Goal: Task Accomplishment & Management: Use online tool/utility

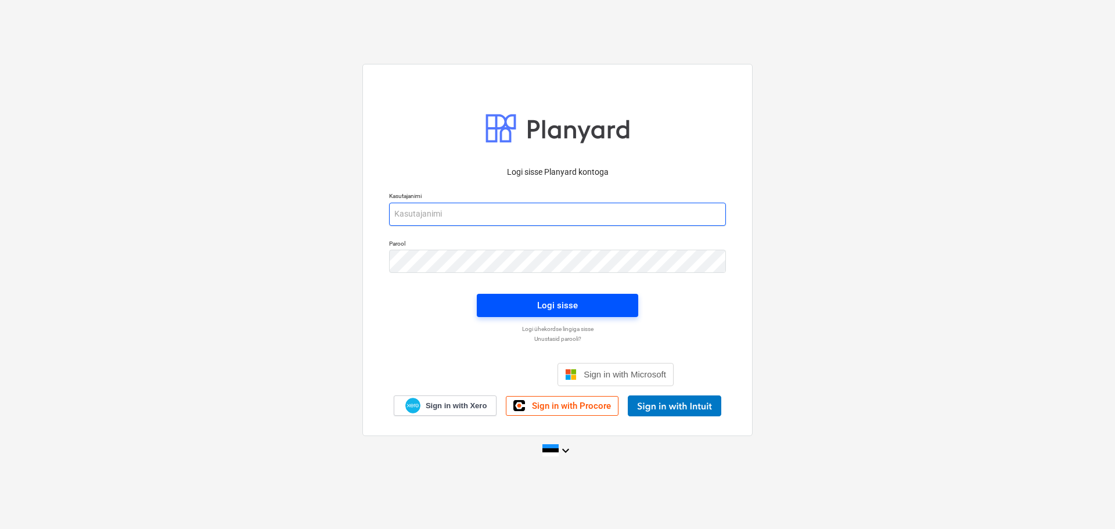
type input "[EMAIL_ADDRESS][DOMAIN_NAME]"
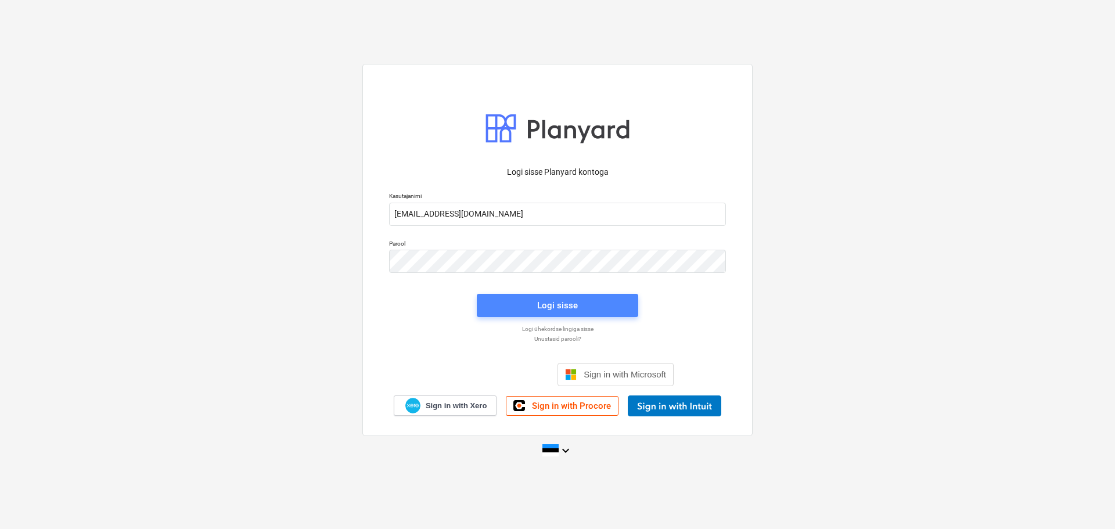
click at [571, 297] on button "Logi sisse" at bounding box center [557, 305] width 161 height 23
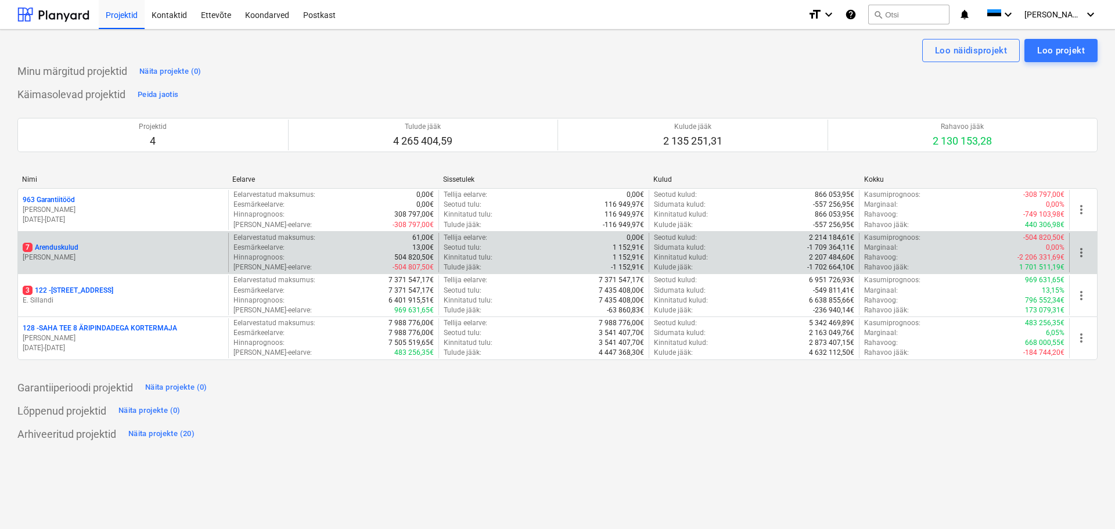
click at [63, 246] on p "7 Arenduskulud" at bounding box center [51, 248] width 56 height 10
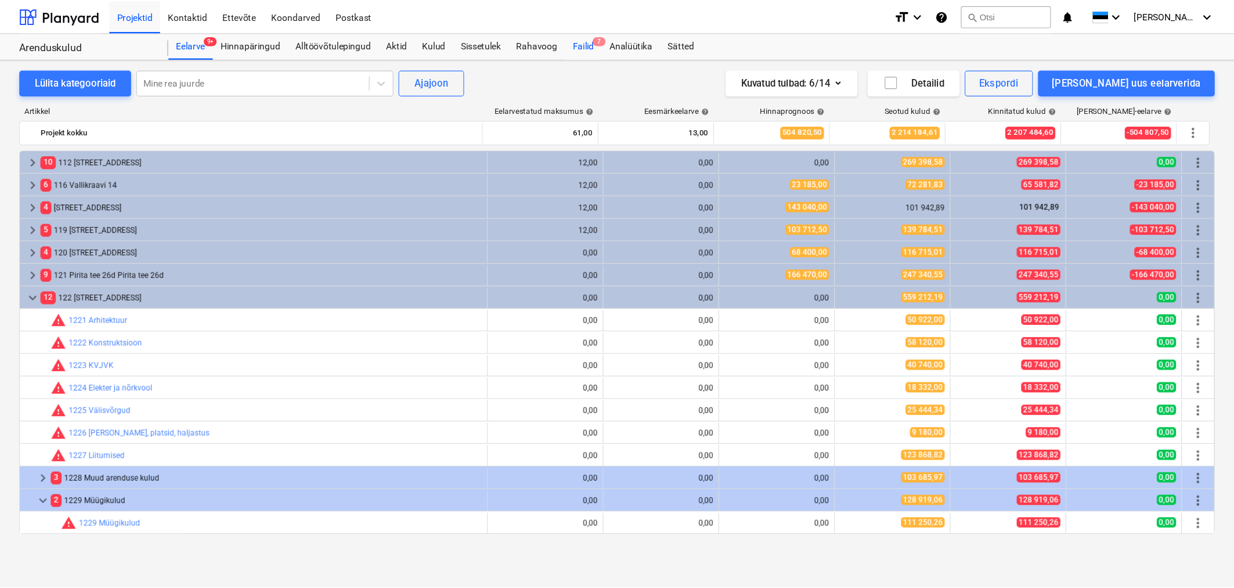
scroll to position [121, 0]
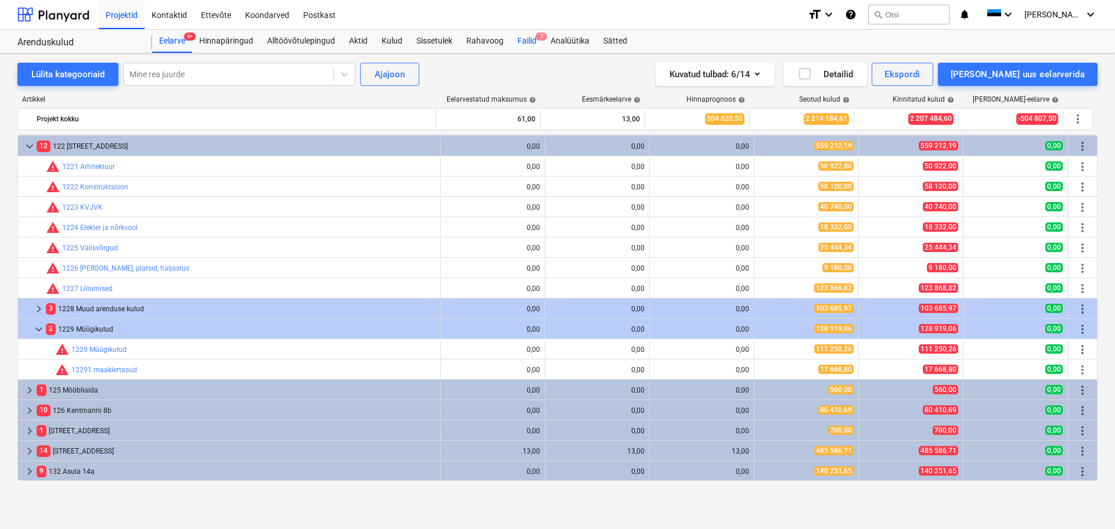
click at [524, 30] on div "Failid 7" at bounding box center [526, 41] width 33 height 23
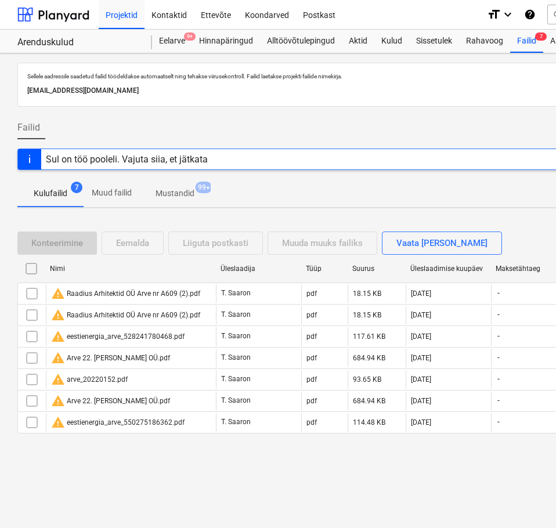
drag, startPoint x: 464, startPoint y: 94, endPoint x: 488, endPoint y: 110, distance: 28.0
click at [464, 95] on p "[EMAIL_ADDRESS][DOMAIN_NAME]" at bounding box center [397, 91] width 740 height 12
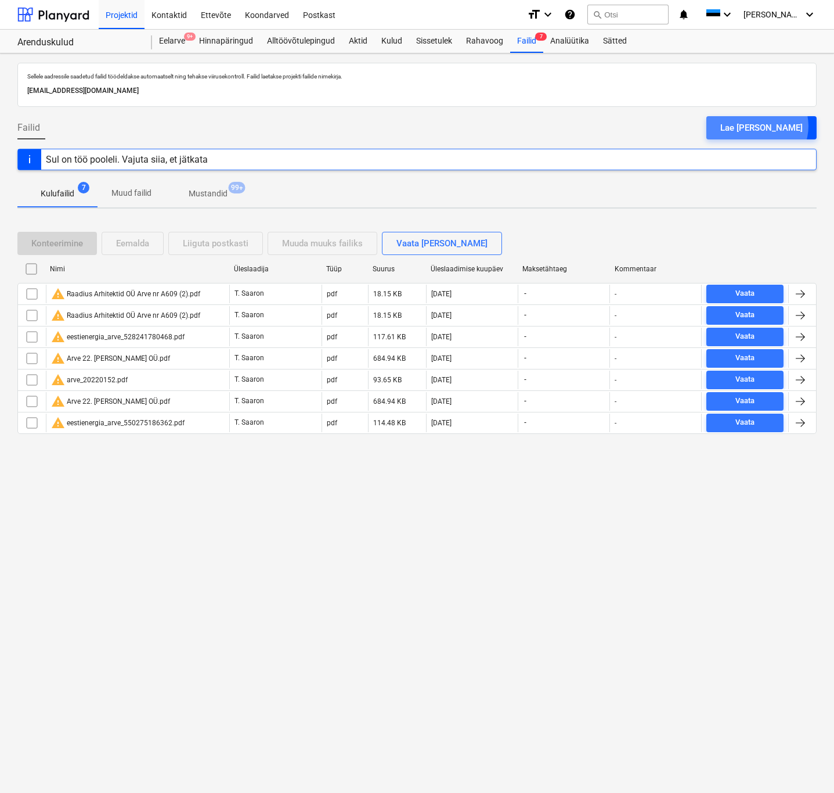
click at [787, 127] on div "Lae [PERSON_NAME]" at bounding box center [762, 127] width 82 height 15
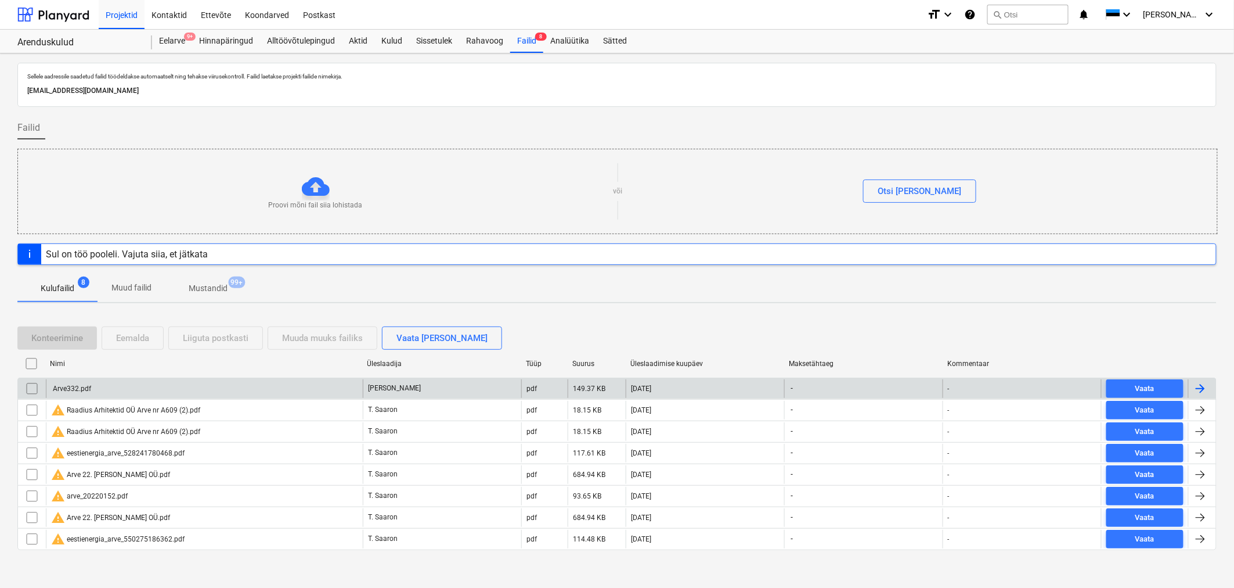
click at [93, 391] on div "Arve332.pdf" at bounding box center [204, 388] width 317 height 19
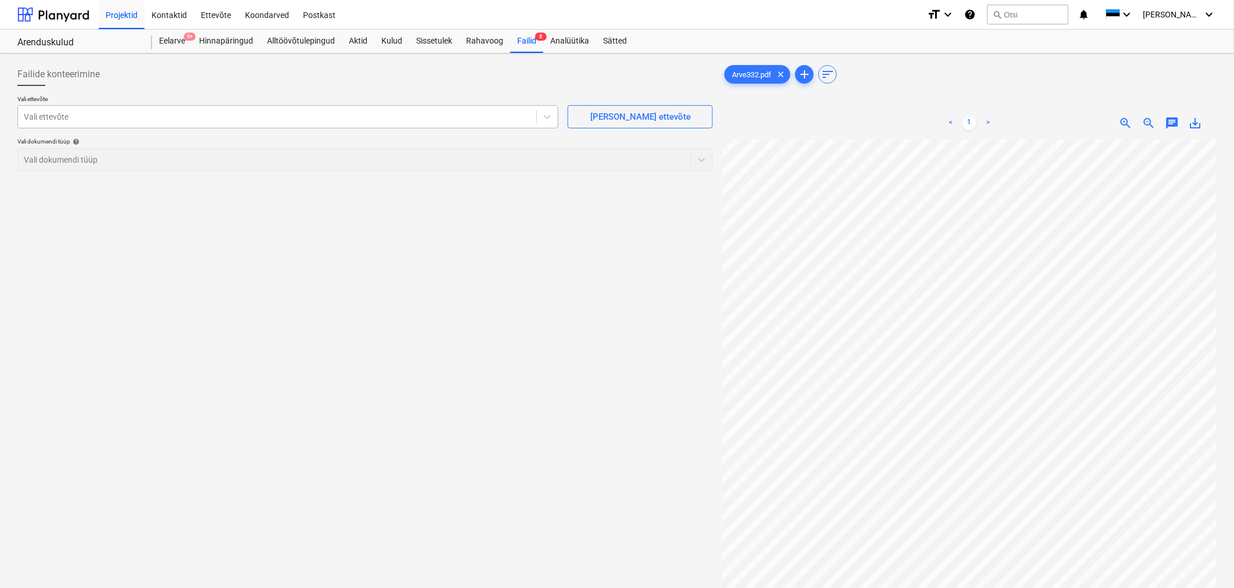
click at [320, 115] on div at bounding box center [277, 117] width 507 height 12
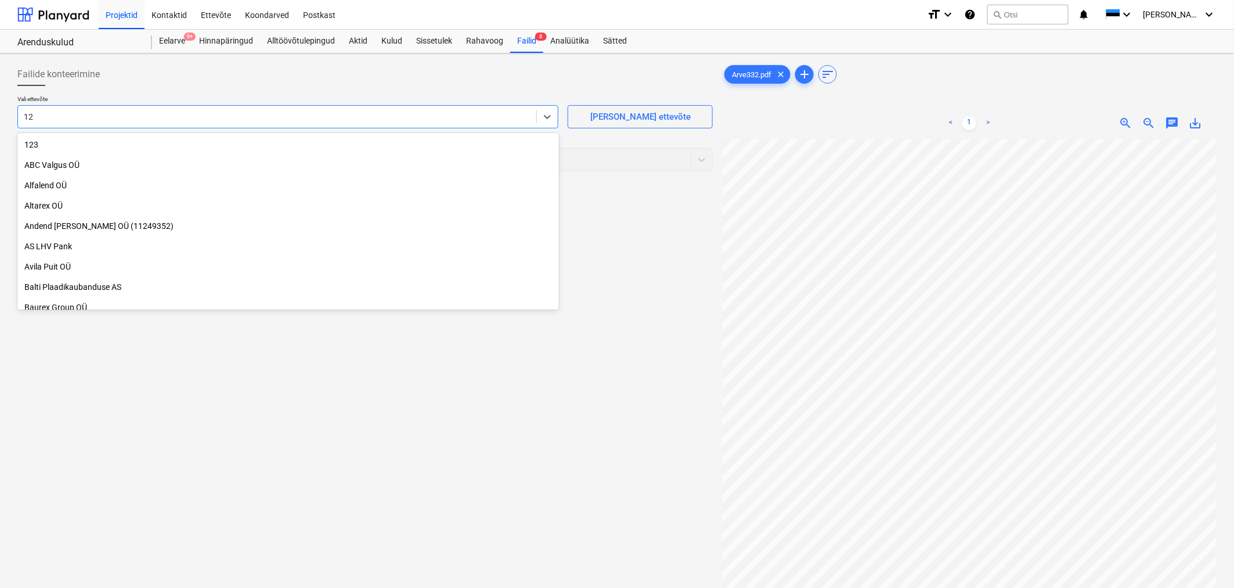
type input "1"
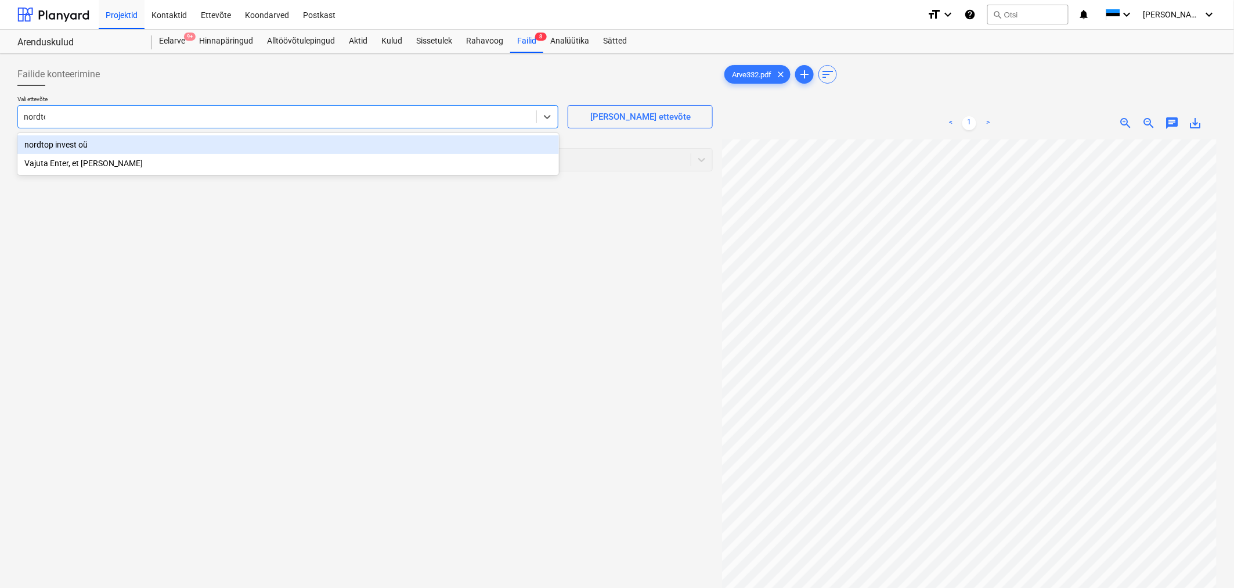
type input "nordtop"
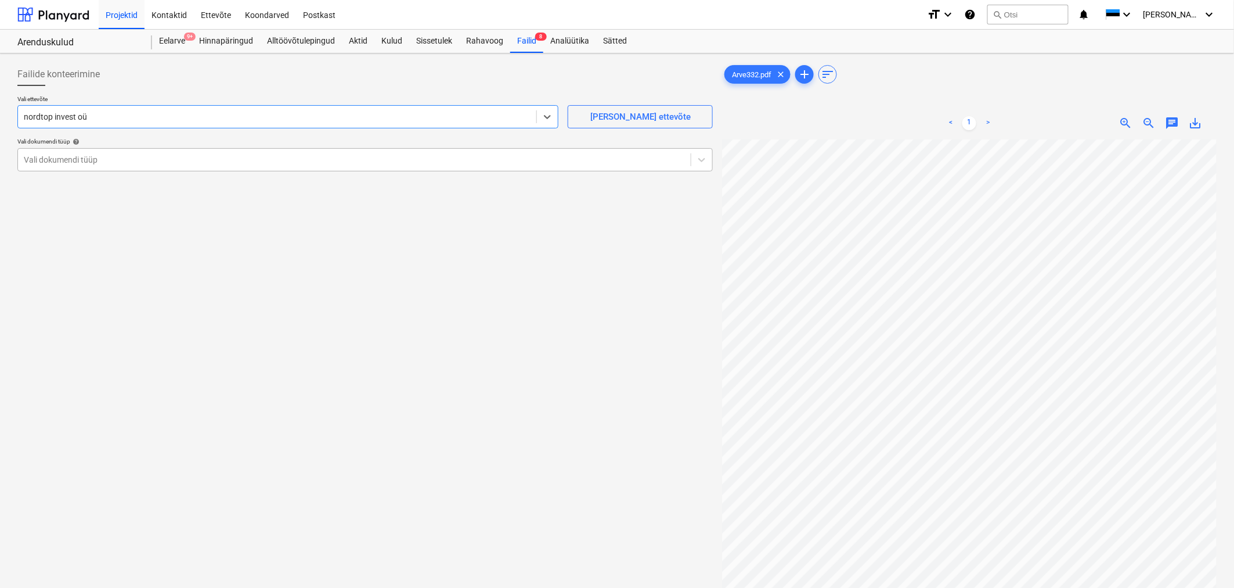
click at [111, 161] on div at bounding box center [354, 160] width 661 height 12
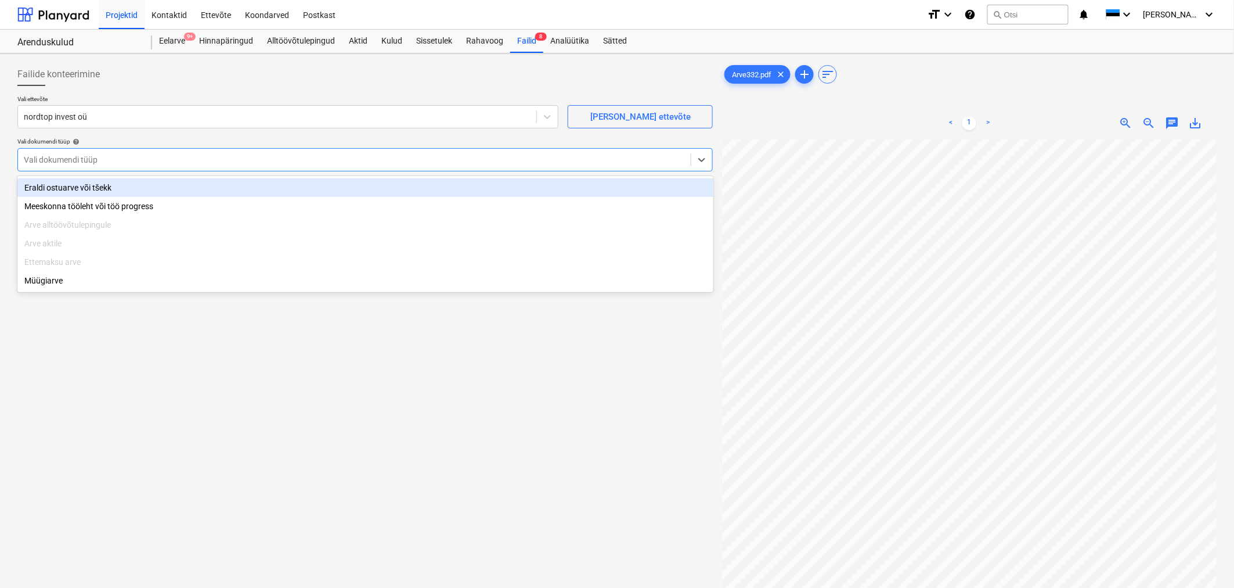
click at [111, 184] on div "Eraldi ostuarve või tšekk" at bounding box center [365, 187] width 696 height 19
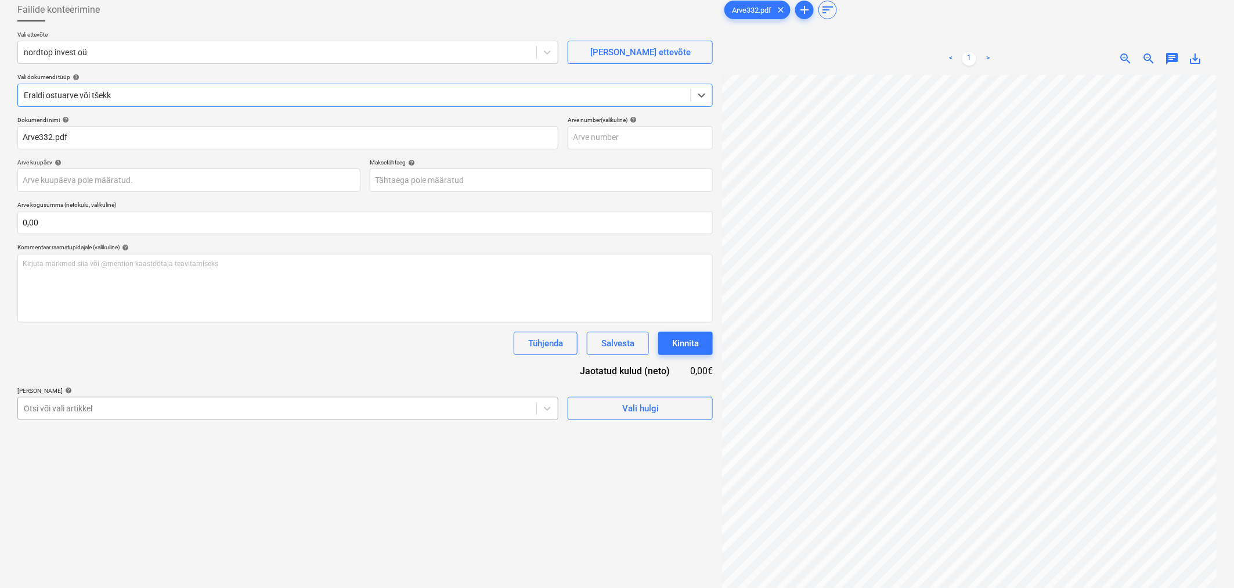
click at [186, 416] on body "Projektid Kontaktid Ettevõte Koondarved Postkast format_size keyboard_arrow_dow…" at bounding box center [617, 230] width 1234 height 588
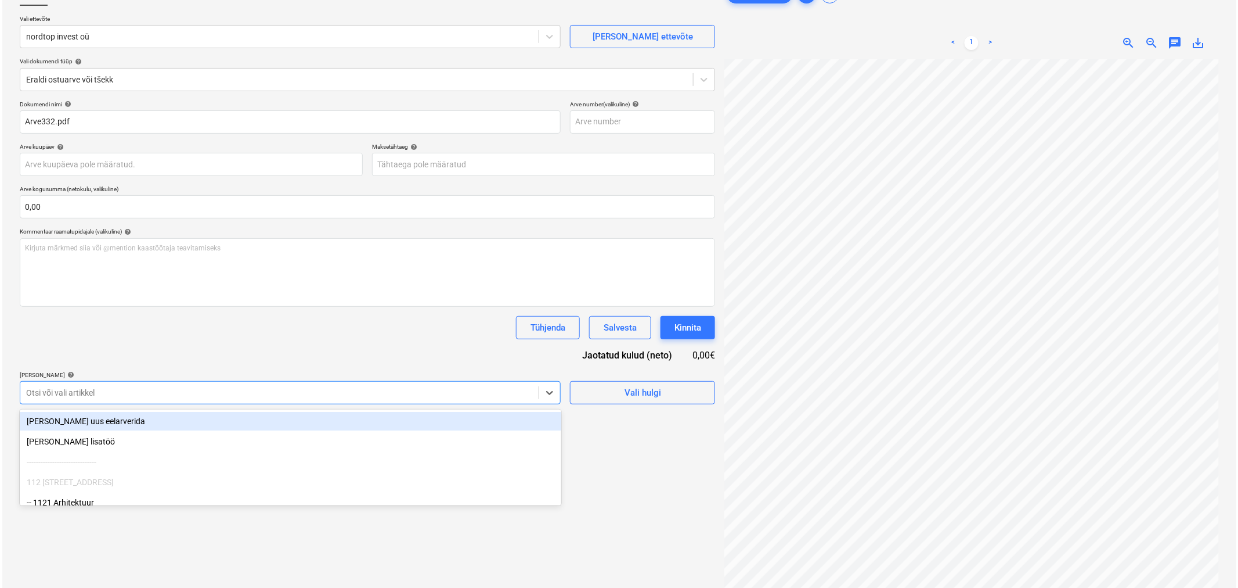
scroll to position [83, 0]
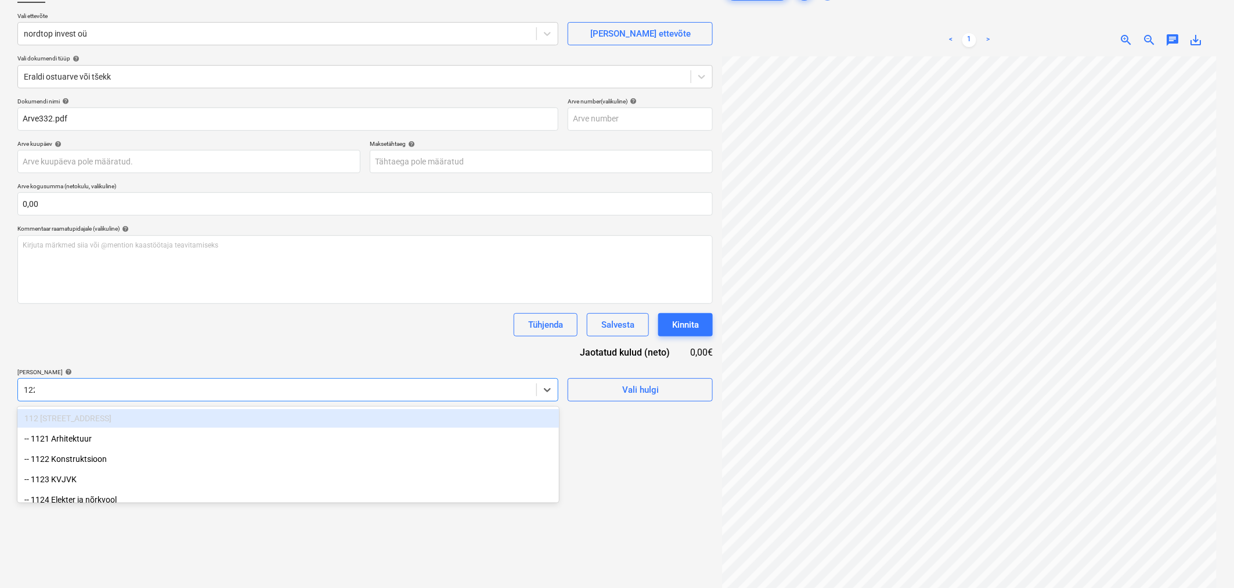
type input "1229"
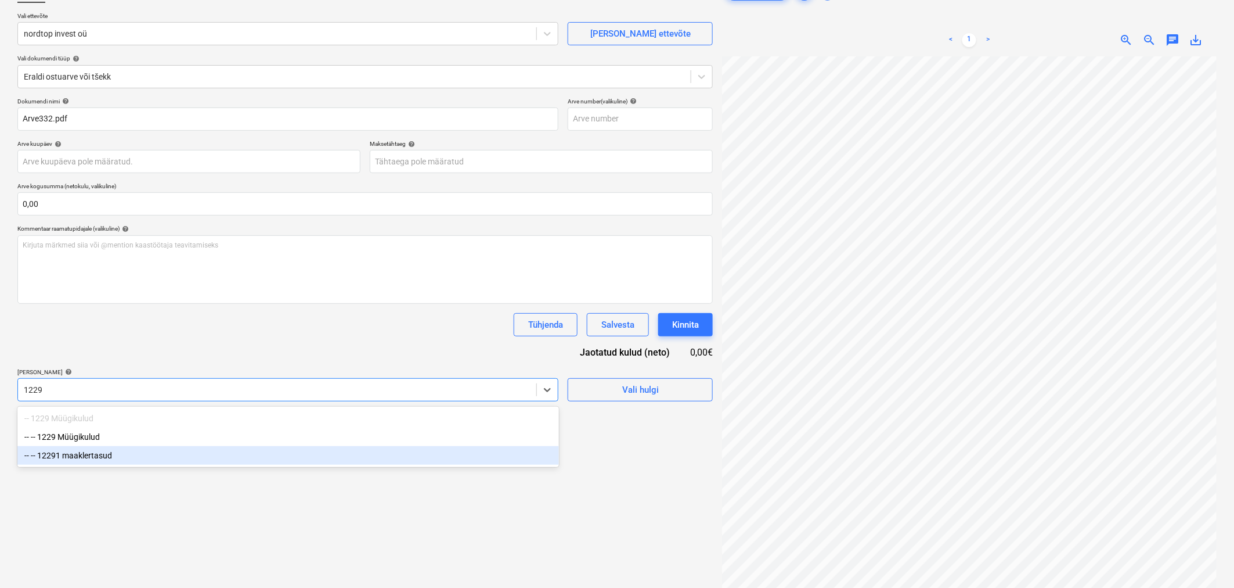
click at [159, 451] on div "-- -- 12291 maaklertasud" at bounding box center [288, 455] width 542 height 19
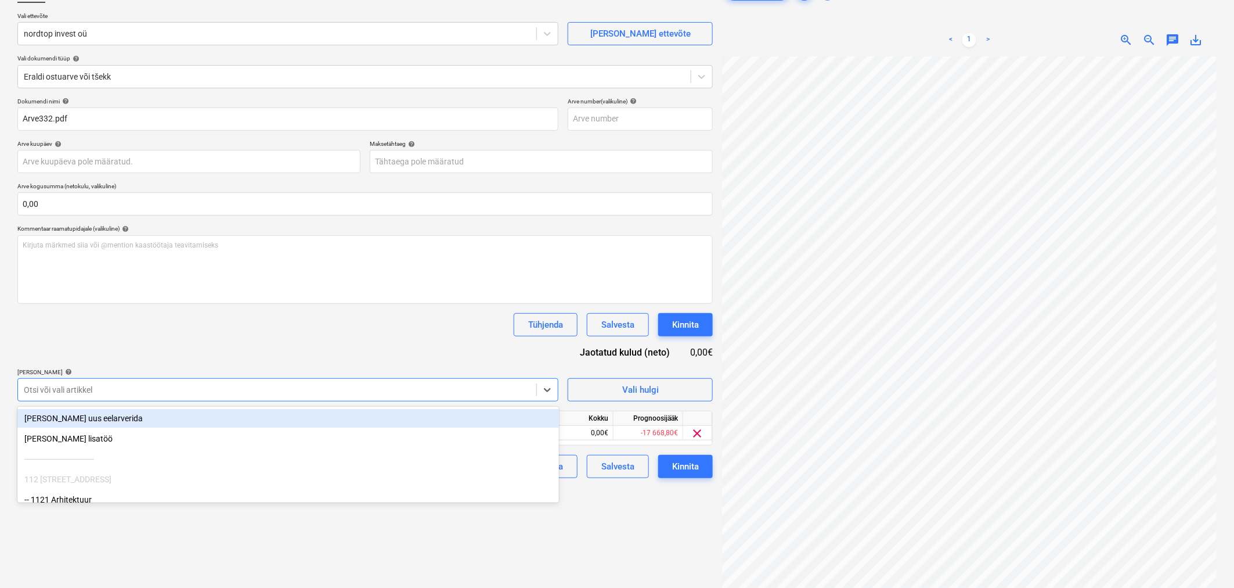
click at [230, 326] on div "Tühjenda Salvesta Kinnita" at bounding box center [365, 324] width 696 height 23
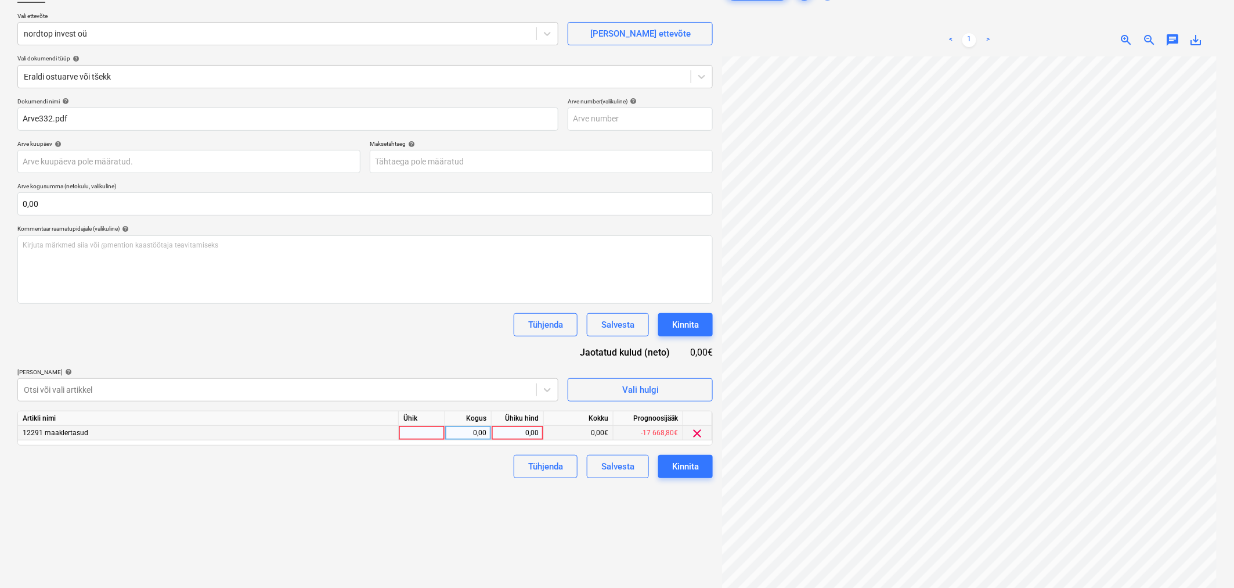
click at [415, 430] on div at bounding box center [422, 433] width 46 height 15
type input "tk"
type input "1075"
click at [378, 520] on div "Failide konteerimine Vali ettevõte nordtop invest oü [PERSON_NAME] uus ettevõte…" at bounding box center [365, 295] width 705 height 641
click at [697, 467] on div "Kinnita" at bounding box center [685, 466] width 27 height 15
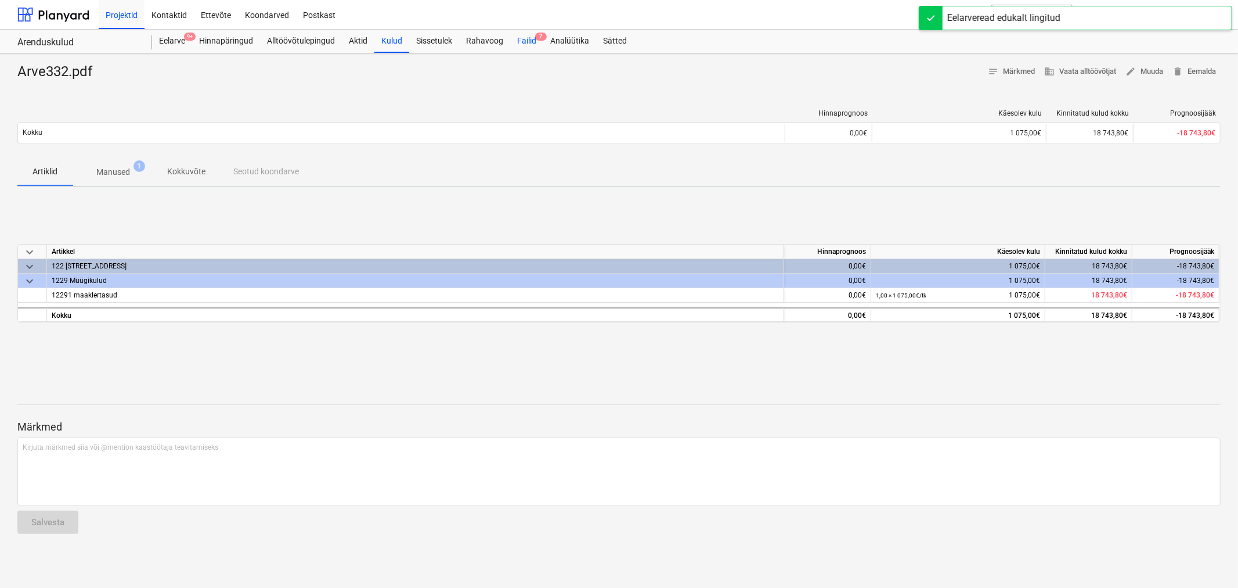
click at [527, 39] on div "Failid 7" at bounding box center [526, 41] width 33 height 23
